Goal: Find specific page/section: Find specific page/section

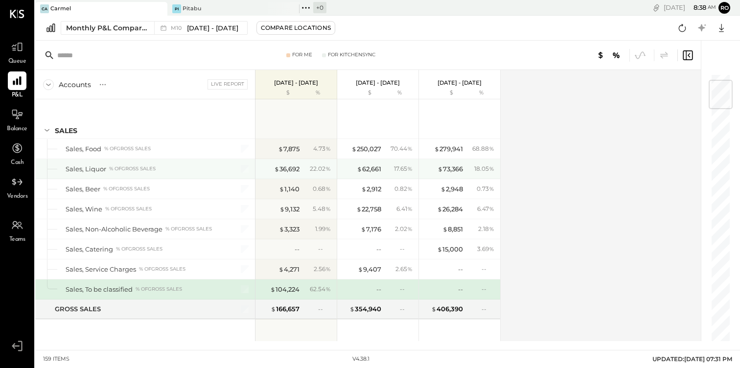
scroll to position [59, 0]
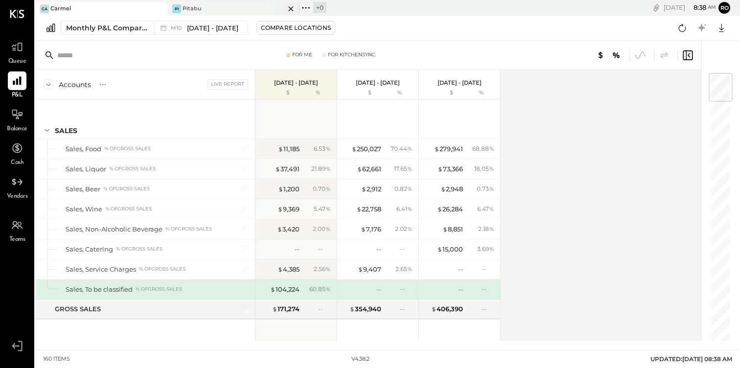
click at [218, 10] on div "Pi Pitabu" at bounding box center [226, 8] width 118 height 9
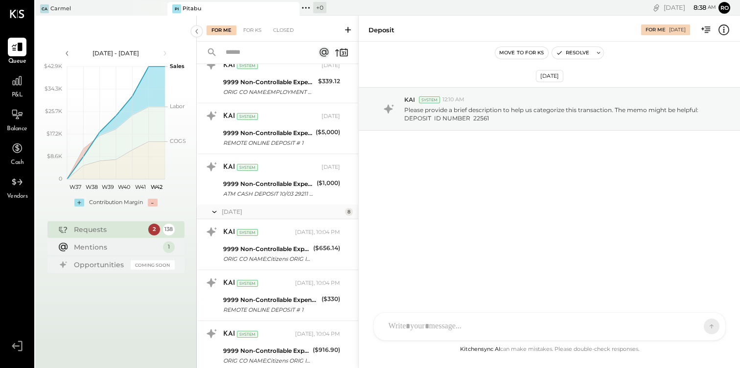
scroll to position [6695, 0]
